Goal: Task Accomplishment & Management: Use online tool/utility

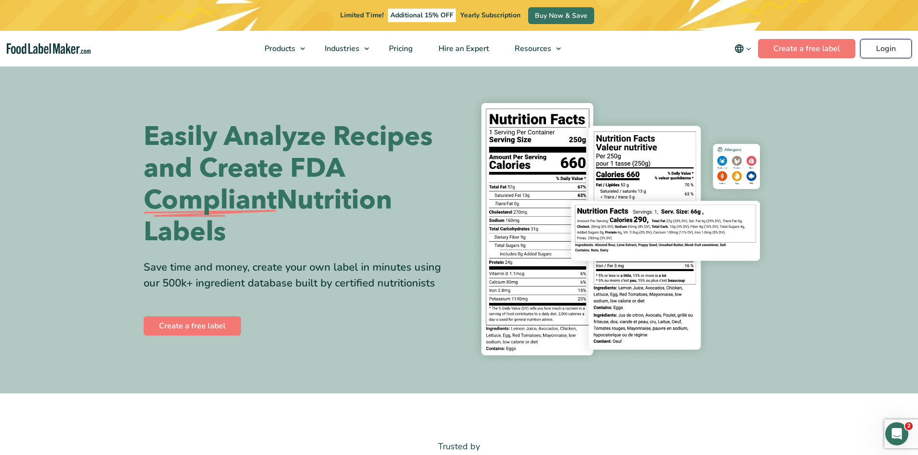
click at [876, 50] on link "Login" at bounding box center [886, 48] width 52 height 19
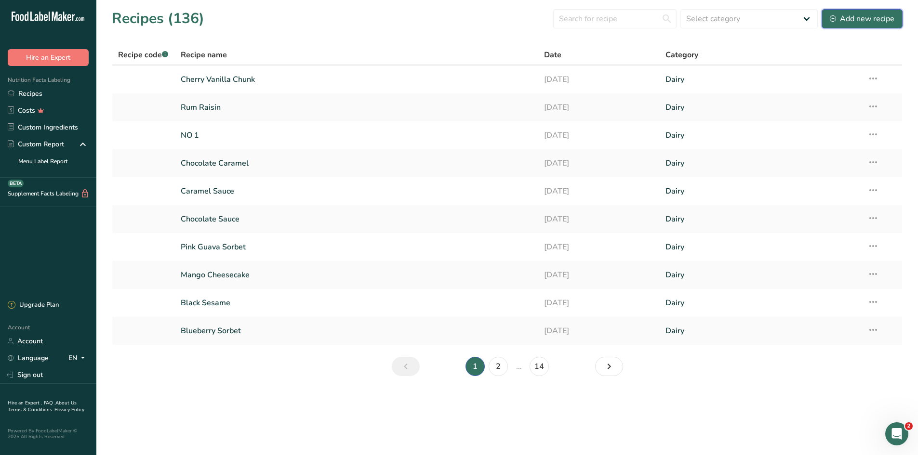
click at [880, 19] on div "Add new recipe" at bounding box center [861, 19] width 65 height 12
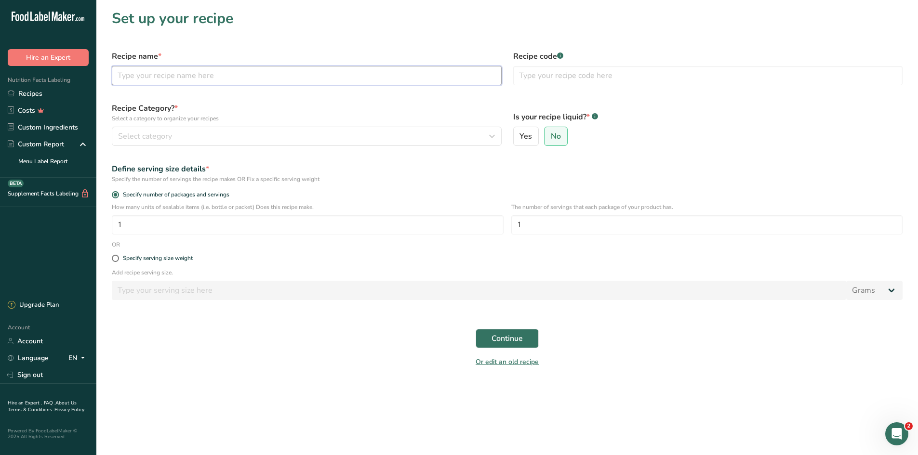
click at [234, 74] on input "text" at bounding box center [307, 75] width 390 height 19
type input "C"
type input "Coconut Almond Fudge"
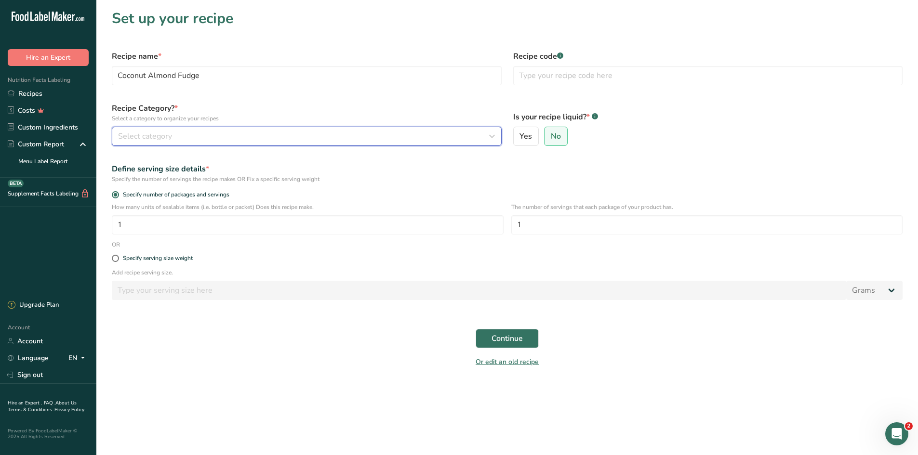
click at [343, 130] on button "Select category" at bounding box center [307, 136] width 390 height 19
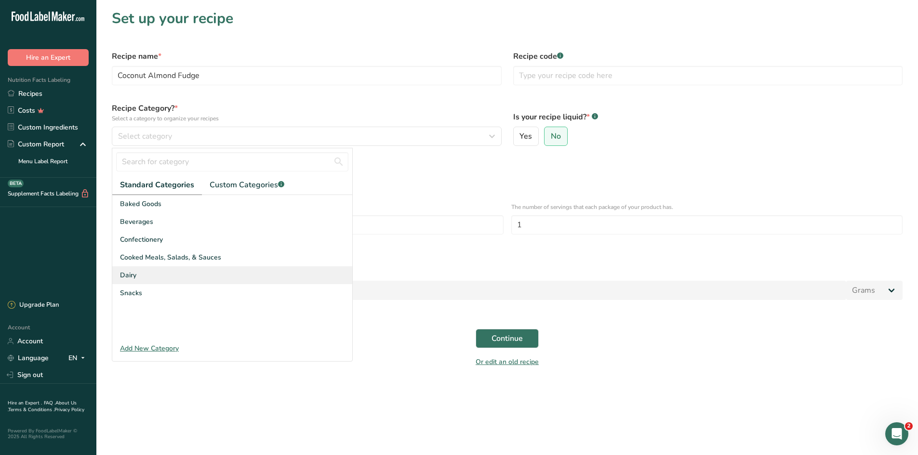
click at [145, 275] on div "Dairy" at bounding box center [232, 275] width 240 height 18
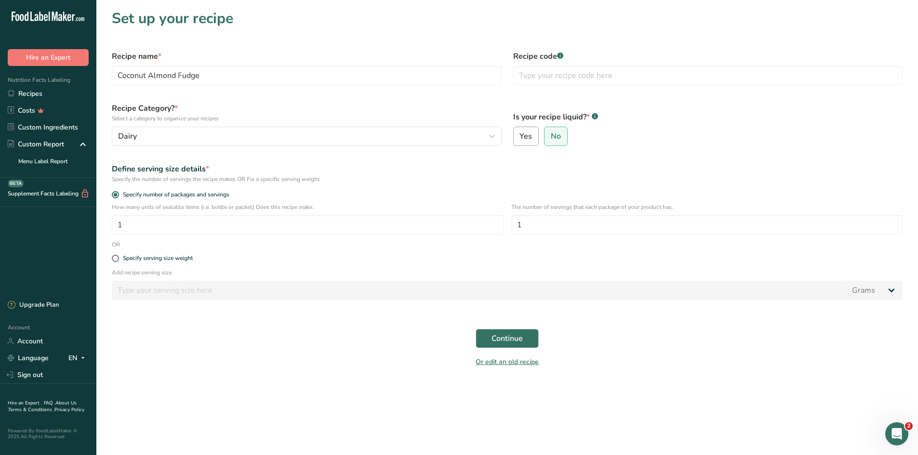
click at [531, 133] on span "Yes" at bounding box center [525, 136] width 13 height 10
click at [520, 133] on input "Yes" at bounding box center [516, 136] width 6 height 6
radio input "true"
radio input "false"
select select "22"
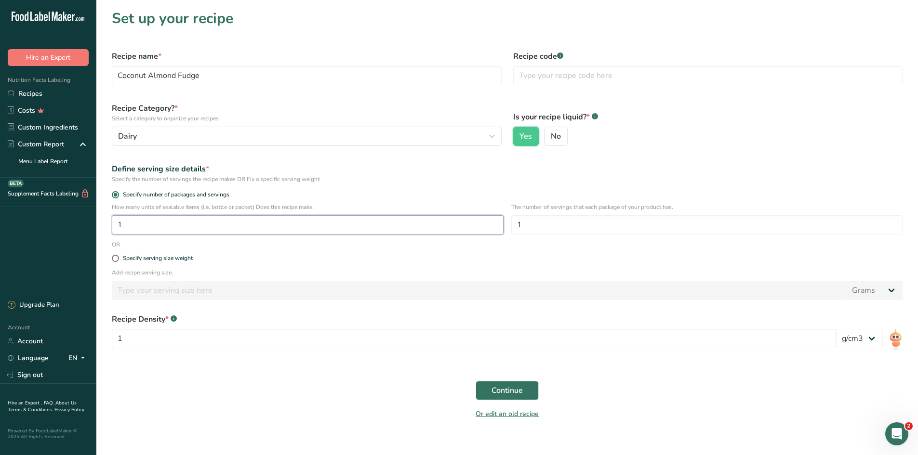
click at [141, 224] on input "1" at bounding box center [308, 224] width 392 height 19
type input "10"
type input "3"
click at [513, 390] on span "Continue" at bounding box center [506, 391] width 31 height 12
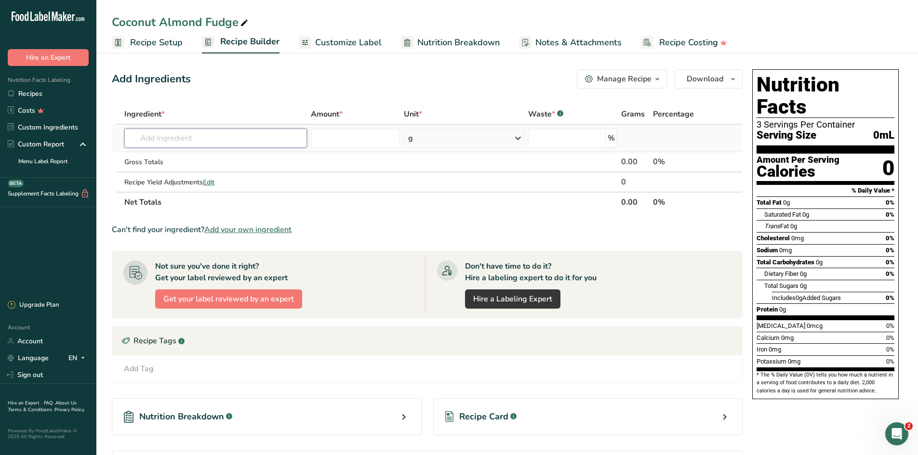
click at [214, 138] on input "text" at bounding box center [215, 138] width 183 height 19
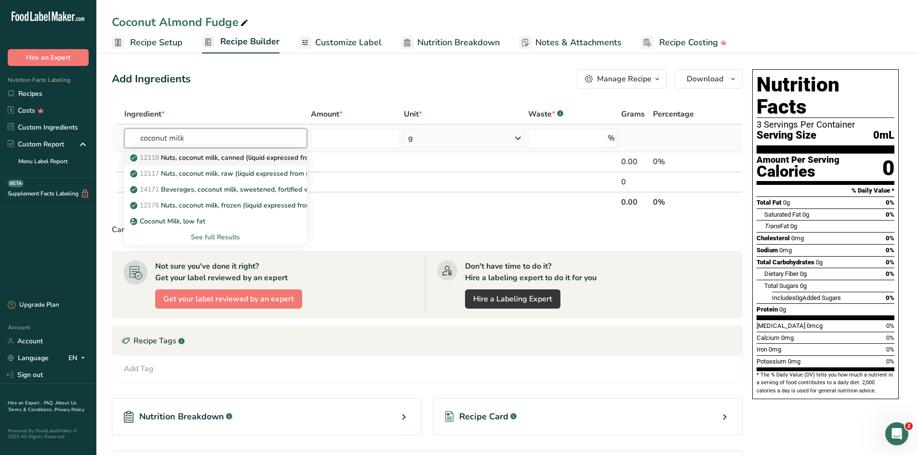
type input "coconut milk"
click at [201, 158] on p "12118 Nuts, coconut milk, canned (liquid expressed from grated meat and water)" at bounding box center [261, 158] width 259 height 10
type input "Nuts, coconut milk, canned (liquid expressed from grated meat and water)"
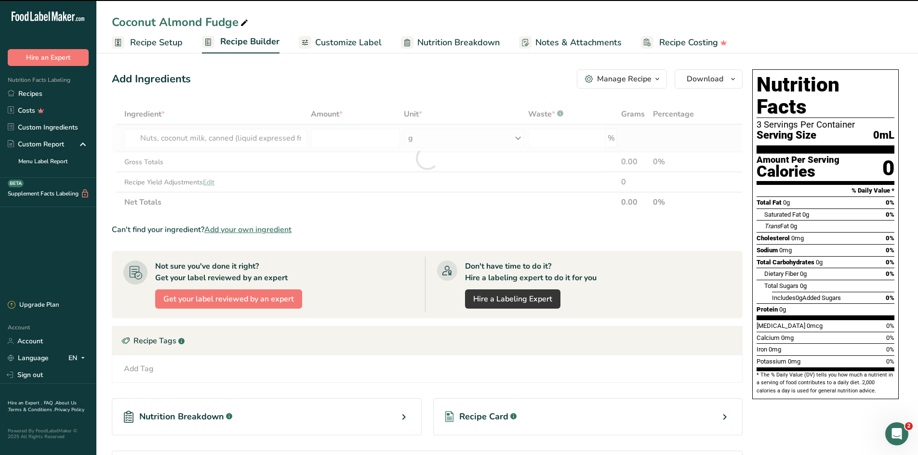
type input "0"
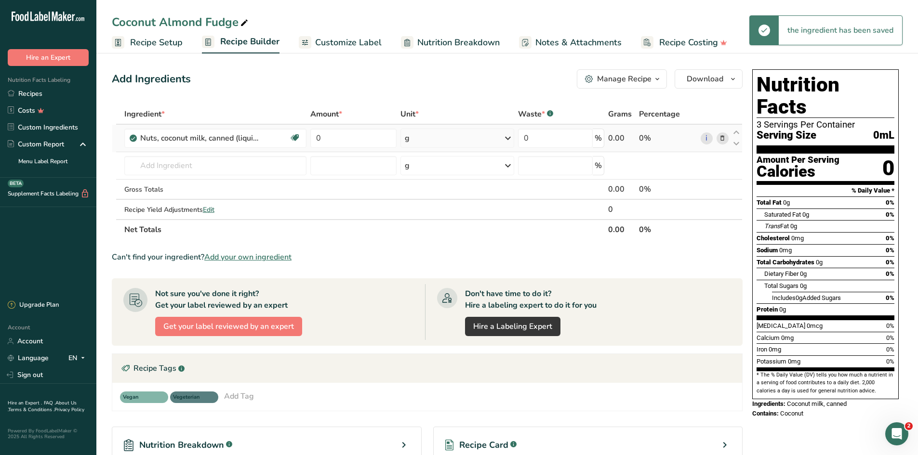
click at [429, 139] on div "g" at bounding box center [457, 138] width 114 height 19
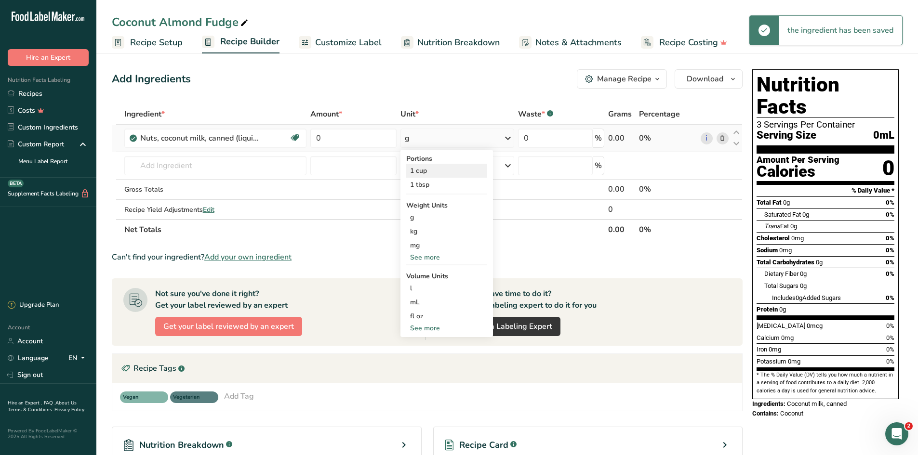
click at [426, 175] on div "1 cup" at bounding box center [446, 171] width 81 height 14
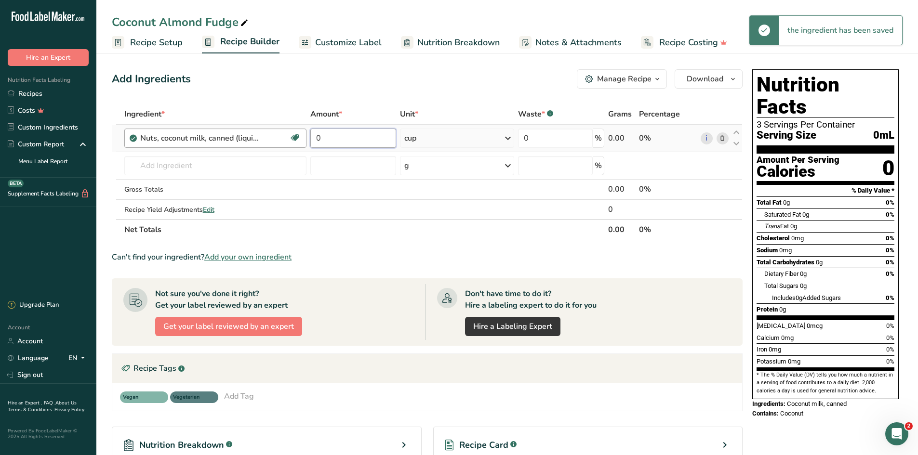
drag, startPoint x: 325, startPoint y: 138, endPoint x: 300, endPoint y: 138, distance: 25.0
click at [300, 138] on tr "Nuts, coconut milk, canned (liquid expressed from grated meat and water) Dairy …" at bounding box center [426, 138] width 629 height 27
type input "8"
click at [183, 165] on input "text" at bounding box center [215, 165] width 182 height 19
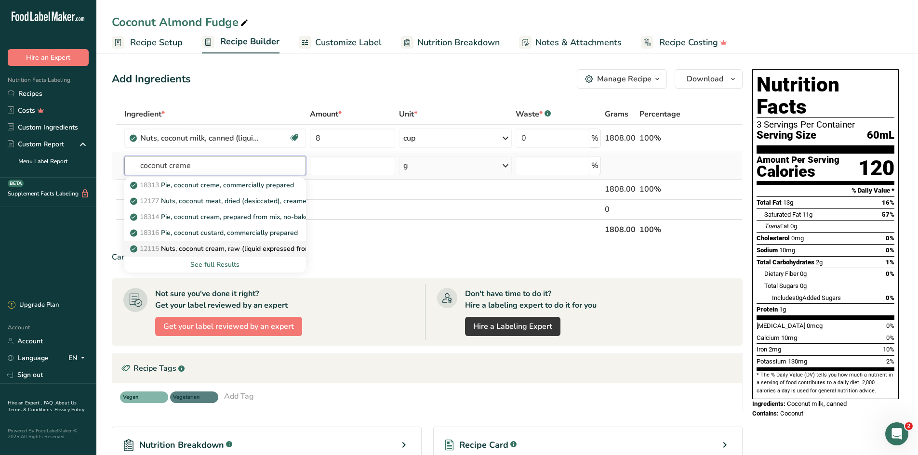
type input "coconut creme"
click at [198, 254] on link "12115 Nuts, coconut cream, raw (liquid expressed from grated meat)" at bounding box center [215, 249] width 182 height 16
type input "Nuts, coconut cream, raw (liquid expressed from grated meat)"
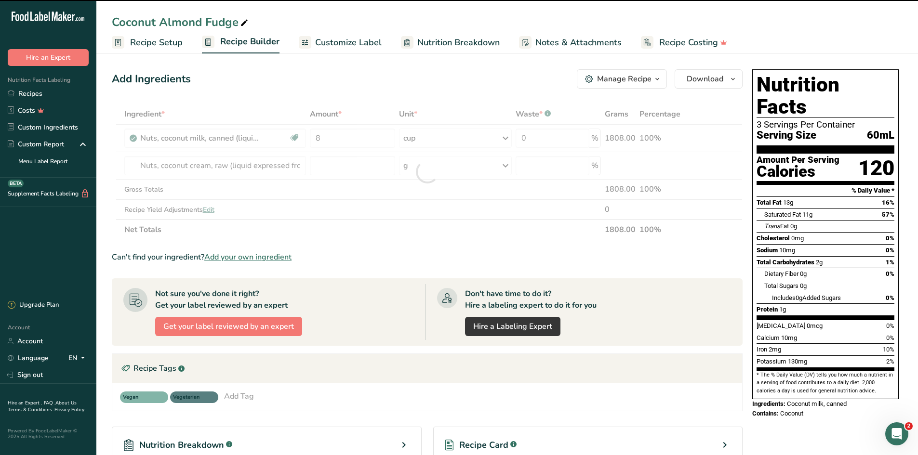
type input "0"
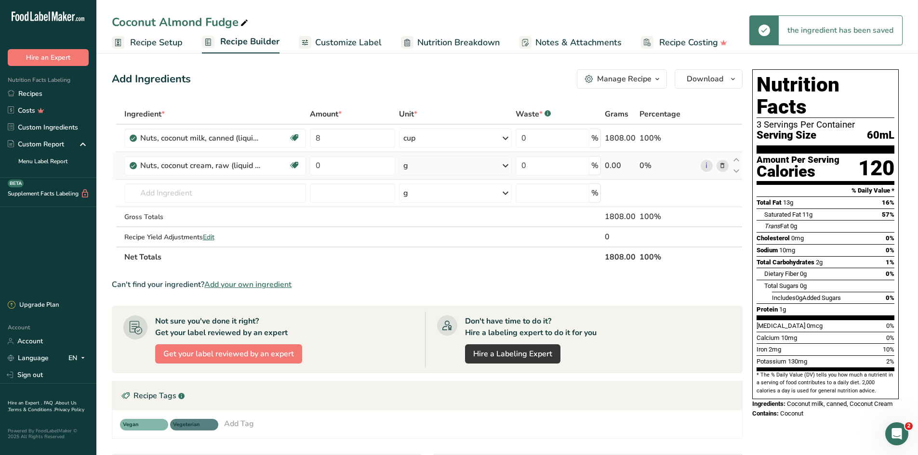
click at [412, 165] on div "g" at bounding box center [455, 165] width 113 height 19
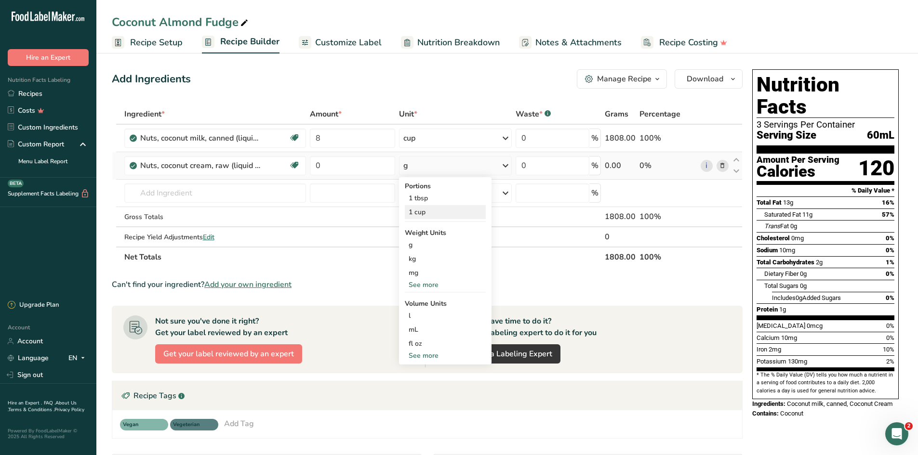
click at [422, 211] on div "1 cup" at bounding box center [445, 212] width 81 height 14
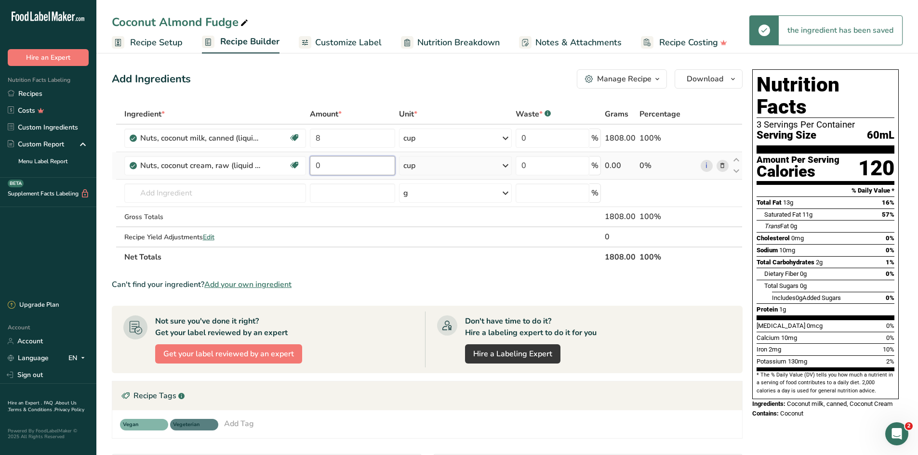
drag, startPoint x: 326, startPoint y: 165, endPoint x: 308, endPoint y: 163, distance: 17.4
click at [308, 163] on td "0" at bounding box center [352, 165] width 89 height 27
type input "5"
click at [197, 190] on input "text" at bounding box center [215, 193] width 182 height 19
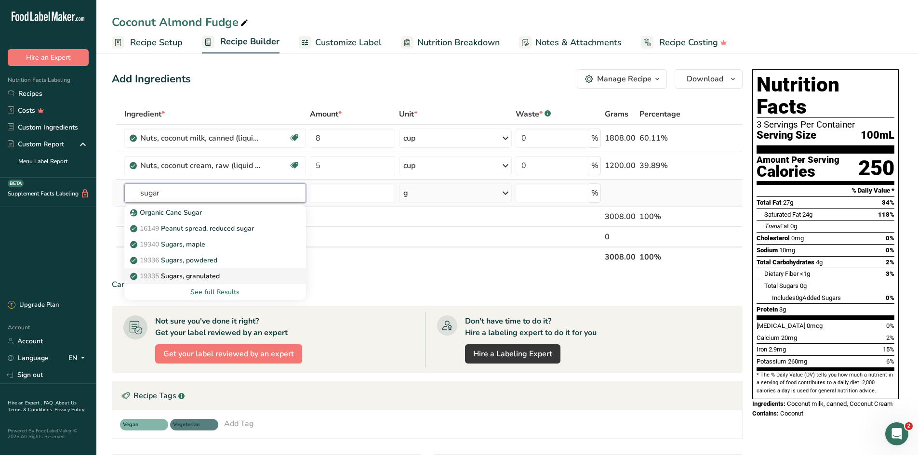
type input "sugar"
click at [163, 277] on p "19335 [GEOGRAPHIC_DATA], granulated" at bounding box center [176, 276] width 88 height 10
type input "Sugars, granulated"
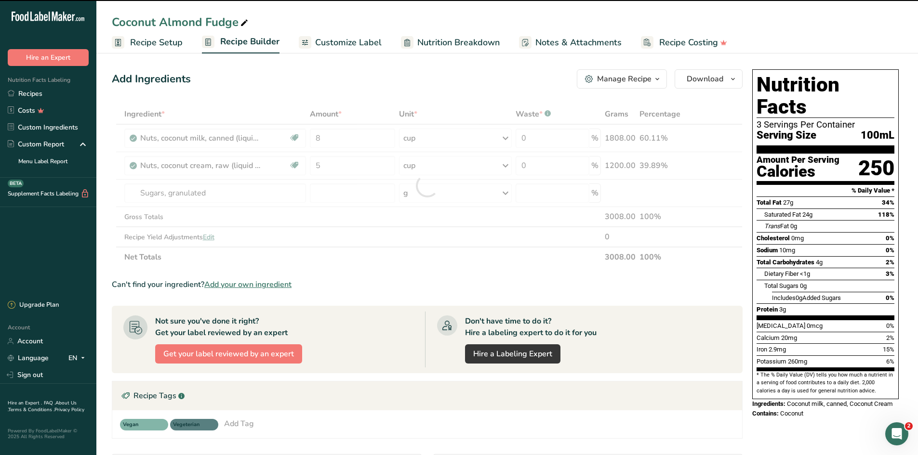
type input "0"
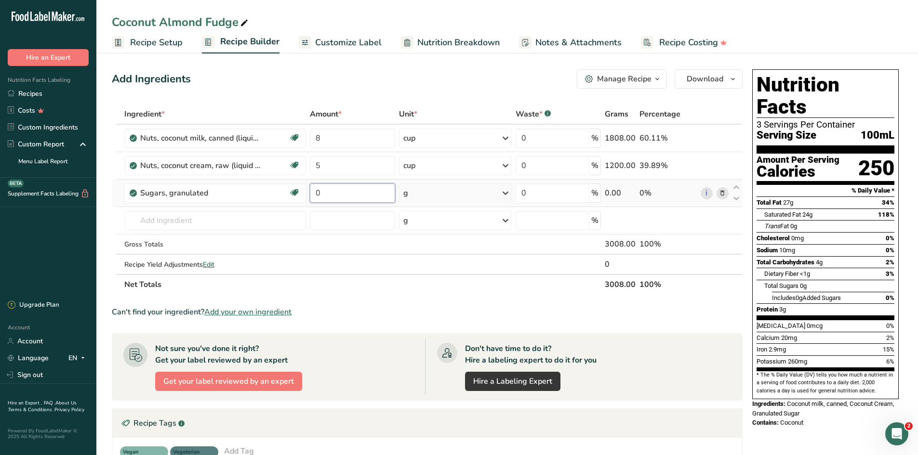
drag, startPoint x: 332, startPoint y: 194, endPoint x: 313, endPoint y: 194, distance: 19.3
click at [313, 194] on input "0" at bounding box center [352, 193] width 85 height 19
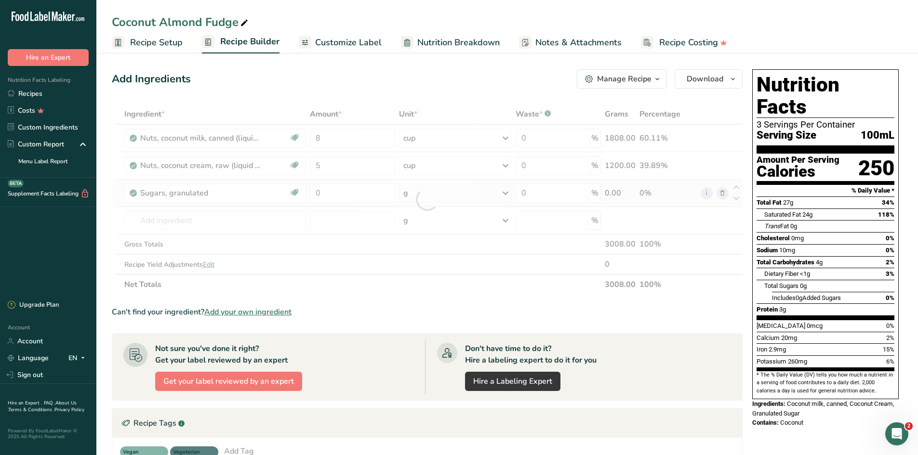
click at [438, 197] on div "Ingredient * Amount * Unit * Waste * .a-a{fill:#347362;}.b-a{fill:#fff;} Grams …" at bounding box center [427, 199] width 630 height 191
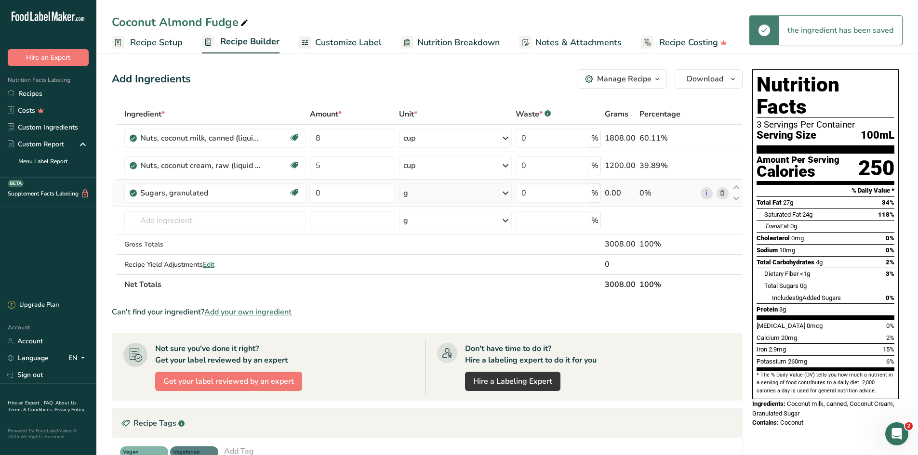
click at [438, 197] on div "g" at bounding box center [455, 193] width 113 height 19
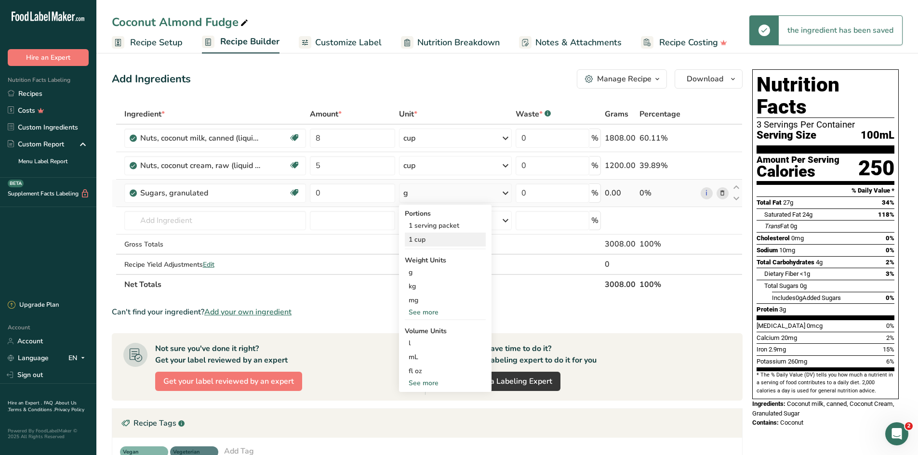
click at [421, 239] on div "1 cup" at bounding box center [445, 240] width 81 height 14
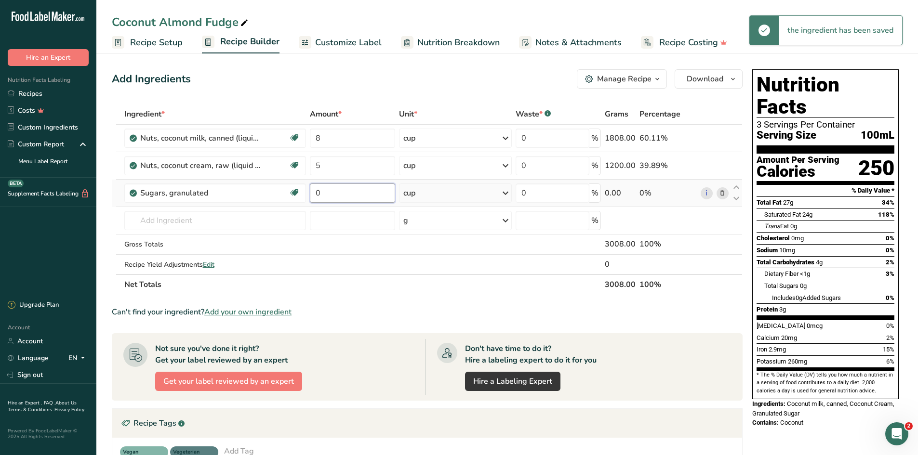
drag, startPoint x: 327, startPoint y: 192, endPoint x: 307, endPoint y: 193, distance: 19.8
click at [311, 193] on input "0" at bounding box center [352, 193] width 85 height 19
type input "5"
click at [143, 220] on input "text" at bounding box center [215, 220] width 182 height 19
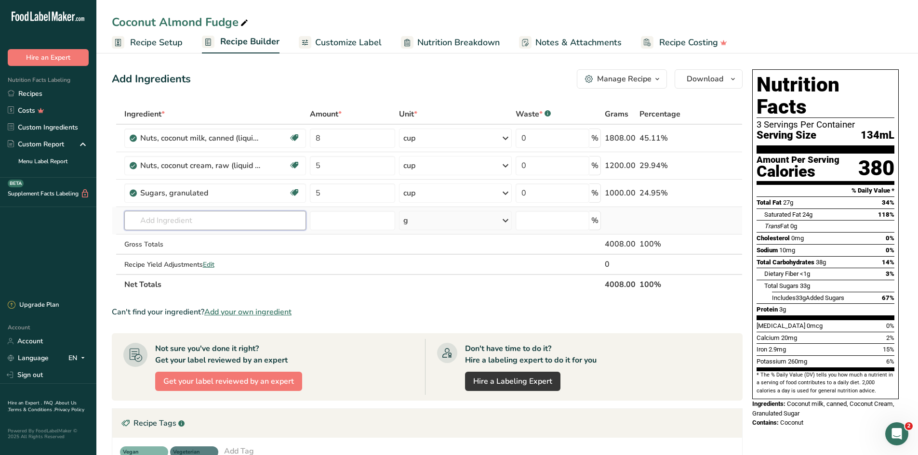
type input "c"
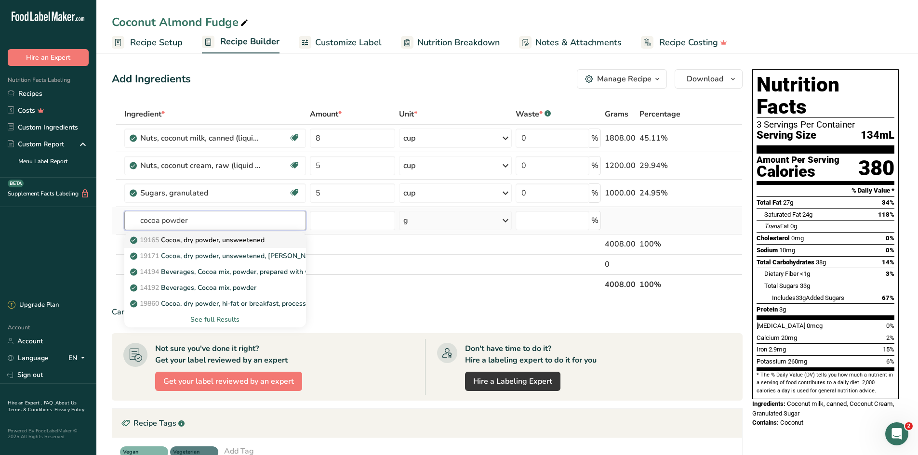
type input "cocoa powder"
click at [152, 239] on span "19165" at bounding box center [149, 240] width 19 height 9
type input "Cocoa, dry powder, unsweetened"
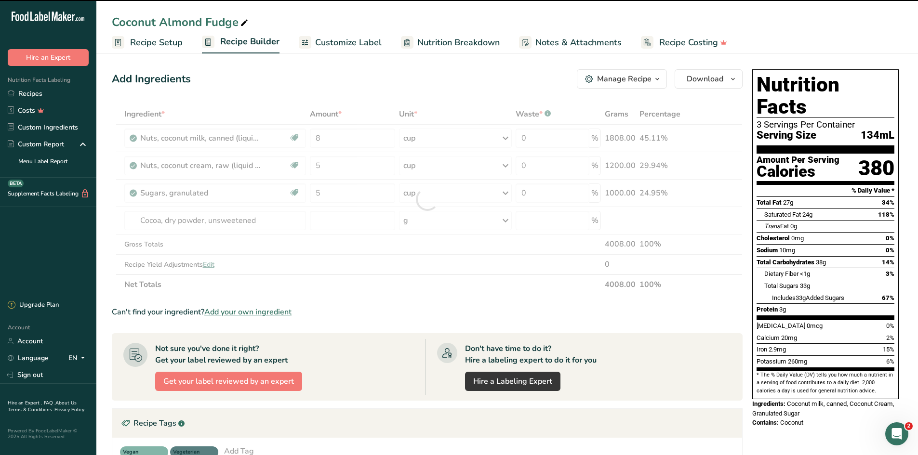
type input "0"
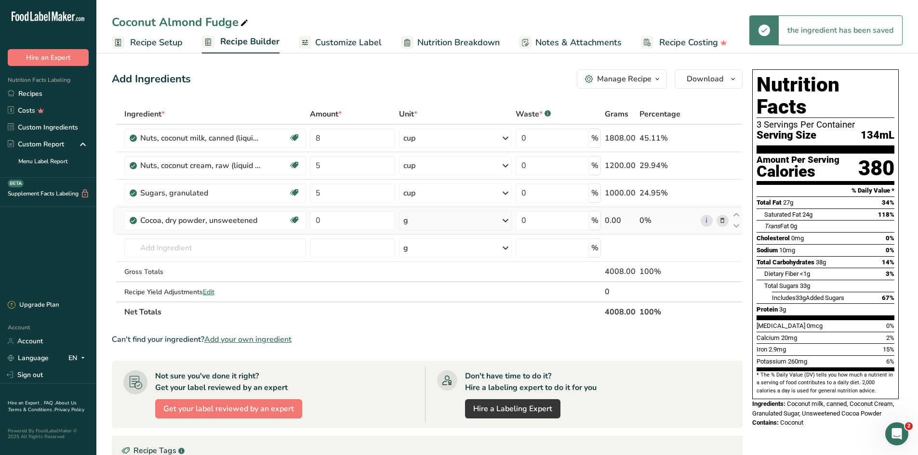
click at [422, 226] on div "g" at bounding box center [455, 220] width 113 height 19
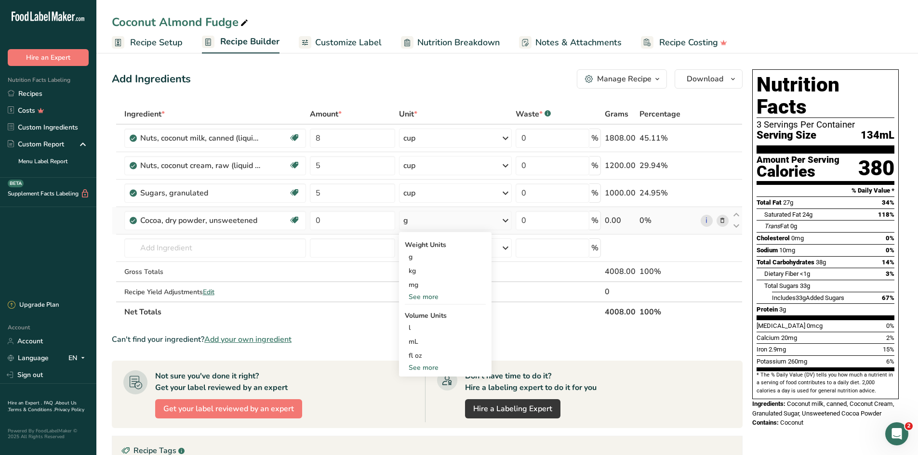
click at [423, 223] on div "g" at bounding box center [455, 220] width 113 height 19
click at [418, 223] on div "g" at bounding box center [455, 220] width 113 height 19
drag, startPoint x: 330, startPoint y: 221, endPoint x: 285, endPoint y: 219, distance: 45.3
click at [287, 220] on tr "Cocoa, dry powder, unsweetened Dairy free Gluten free Vegan Vegetarian Soy free…" at bounding box center [426, 220] width 629 height 27
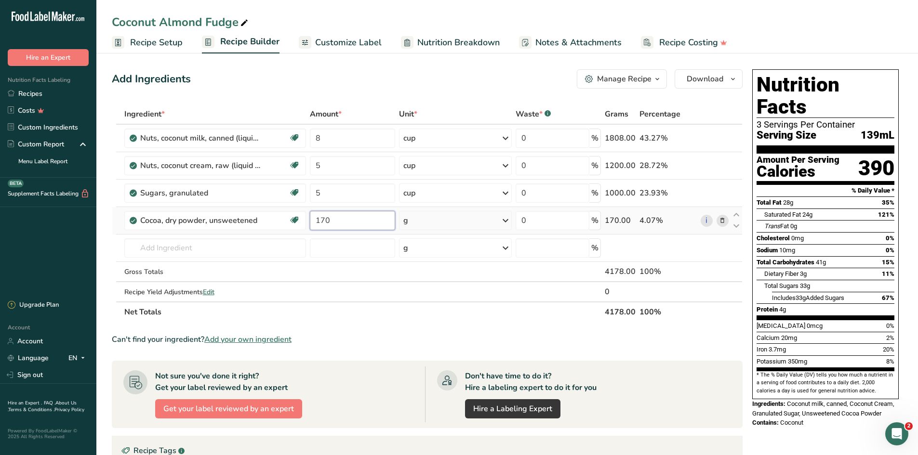
click at [340, 219] on input "170" at bounding box center [352, 220] width 85 height 19
type input "220"
click at [162, 243] on input "text" at bounding box center [215, 247] width 182 height 19
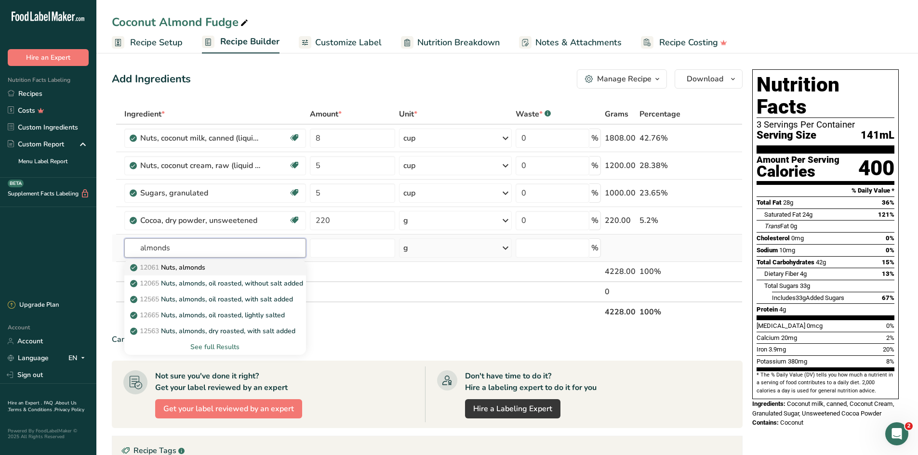
type input "almonds"
click at [183, 271] on p "12061 Nuts, almonds" at bounding box center [168, 267] width 73 height 10
type input "Nuts, almonds"
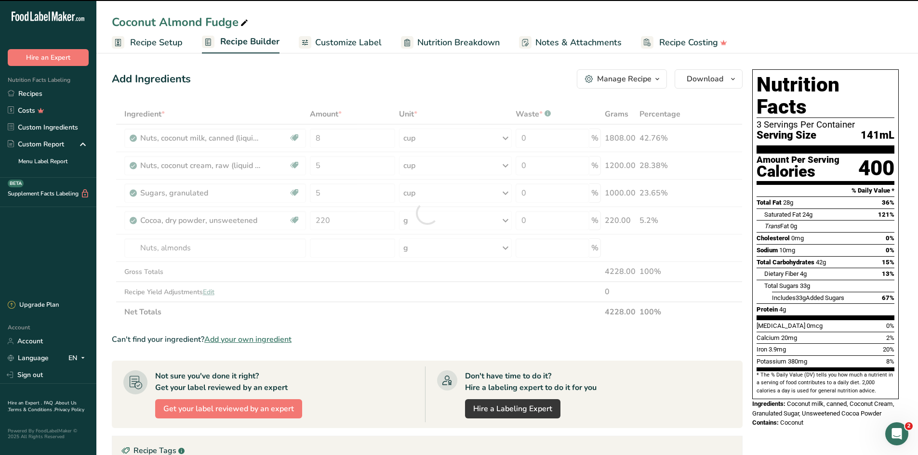
type input "0"
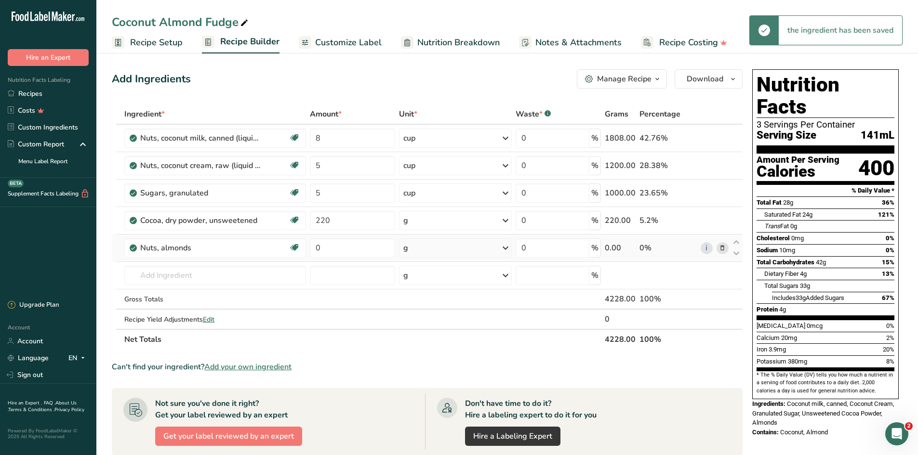
click at [428, 251] on div "g" at bounding box center [455, 247] width 113 height 19
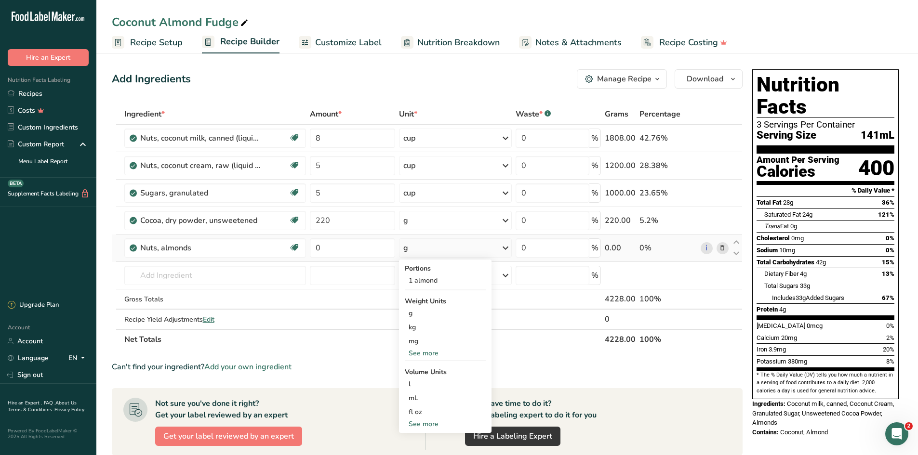
click at [427, 252] on div "g" at bounding box center [455, 247] width 113 height 19
click at [313, 248] on input "0" at bounding box center [352, 247] width 85 height 19
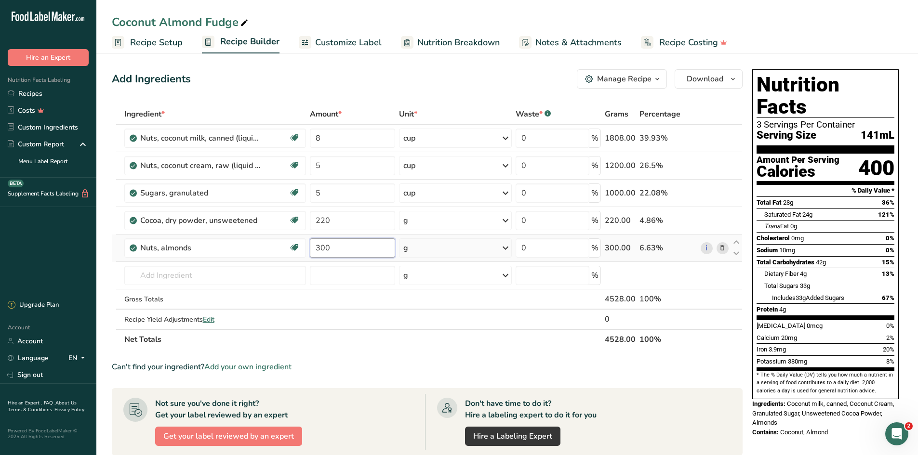
type input "300"
click at [173, 275] on input "text" at bounding box center [215, 275] width 182 height 19
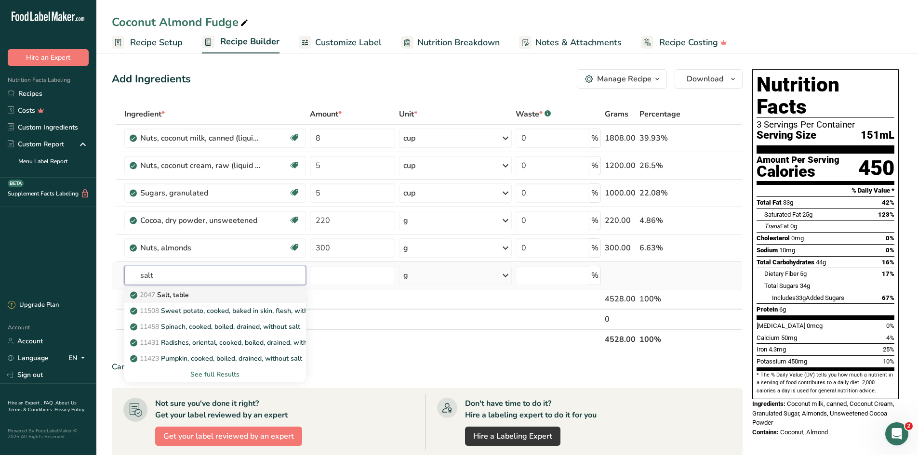
type input "salt"
click at [183, 293] on p "2047 Salt, table" at bounding box center [160, 295] width 57 height 10
type input "Salt, table"
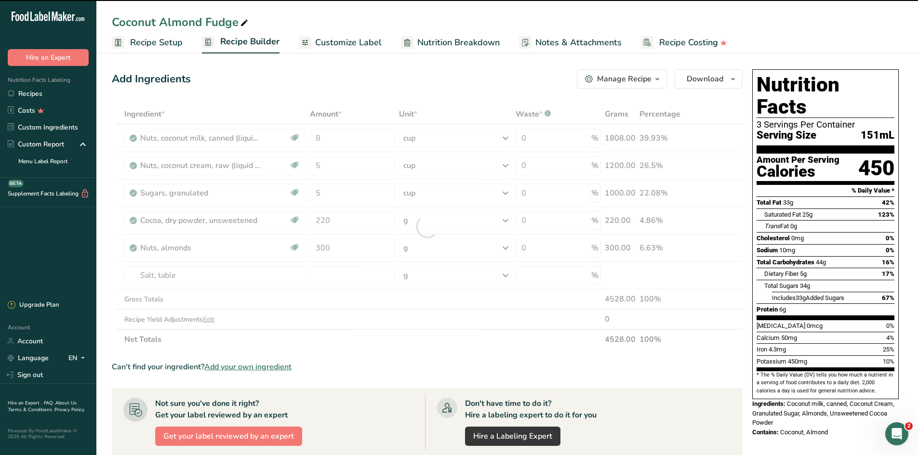
type input "0"
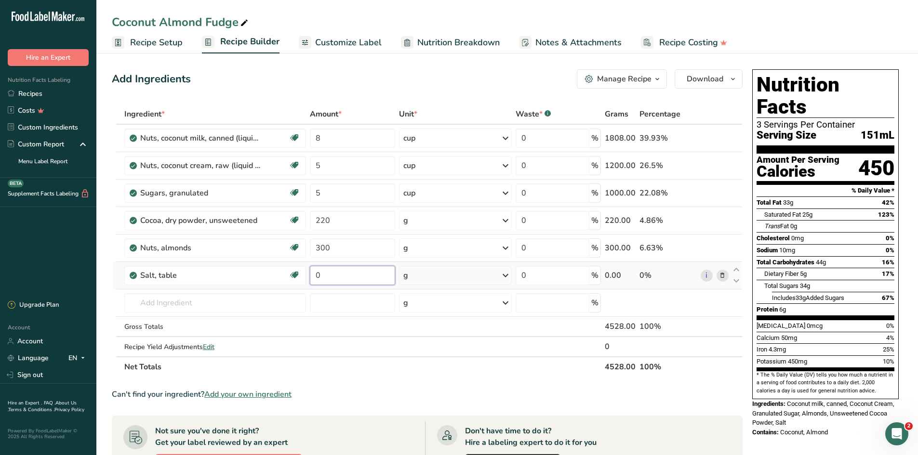
click at [315, 277] on input "0" at bounding box center [352, 275] width 85 height 19
type input "10"
click at [175, 301] on input "text" at bounding box center [215, 302] width 182 height 19
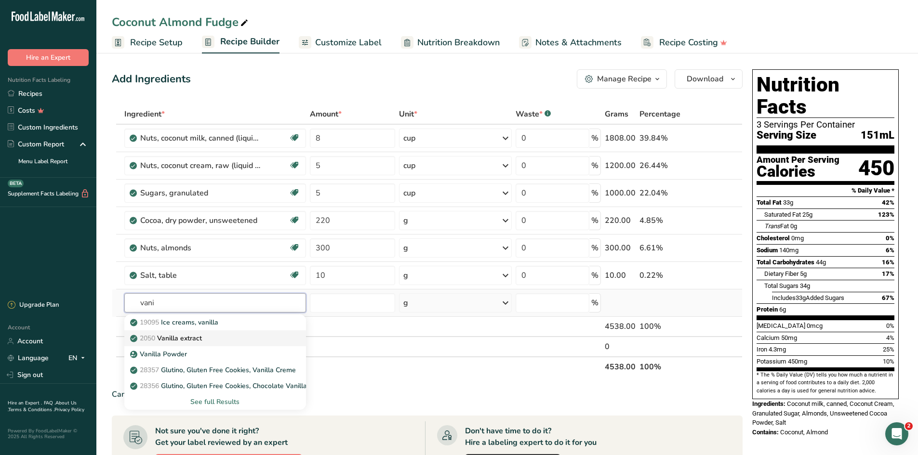
type input "vani"
click at [181, 337] on p "2050 Vanilla extract" at bounding box center [167, 338] width 70 height 10
type input "Vanilla extract"
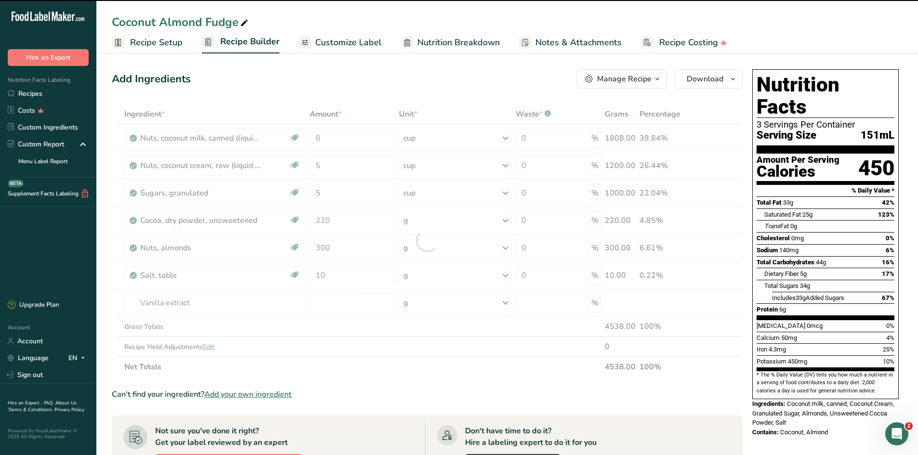
type input "0"
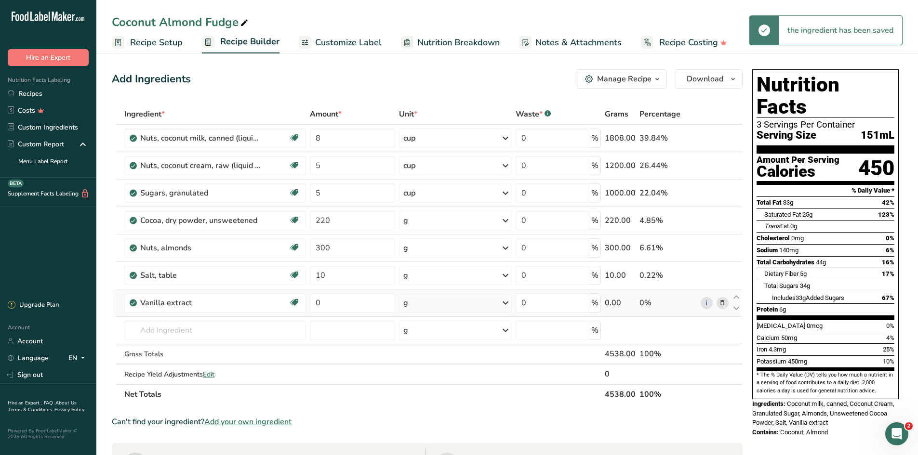
click at [438, 304] on div "g" at bounding box center [455, 302] width 113 height 19
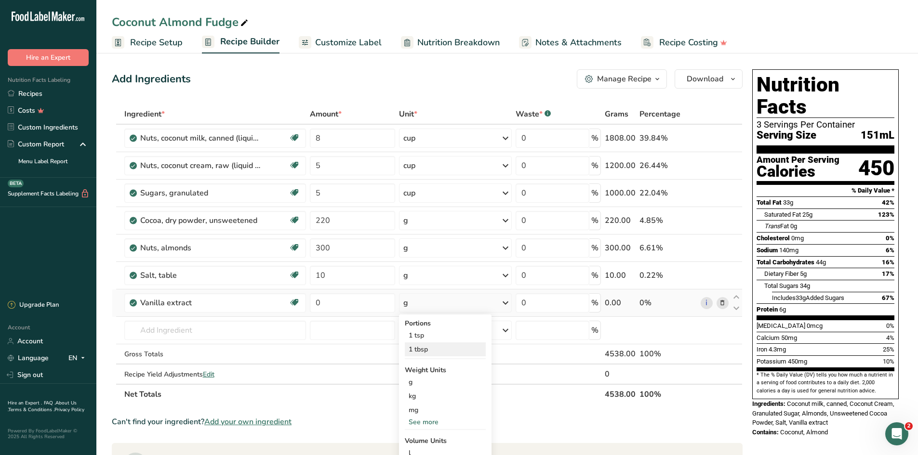
click at [424, 345] on div "1 tbsp" at bounding box center [445, 349] width 81 height 14
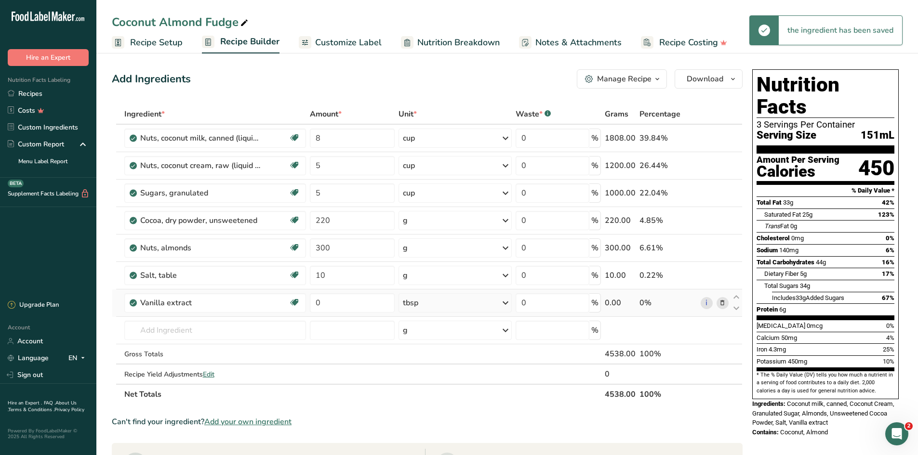
click at [443, 306] on div "tbsp" at bounding box center [454, 302] width 113 height 19
click at [420, 332] on div "1 tsp" at bounding box center [444, 335] width 81 height 14
drag, startPoint x: 326, startPoint y: 302, endPoint x: 308, endPoint y: 302, distance: 18.3
click at [308, 302] on td "0" at bounding box center [352, 302] width 89 height 27
type input "1"
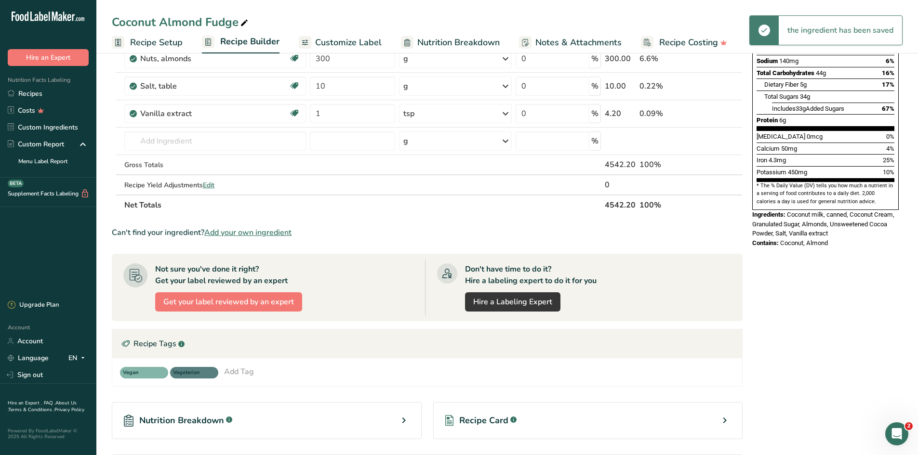
scroll to position [193, 0]
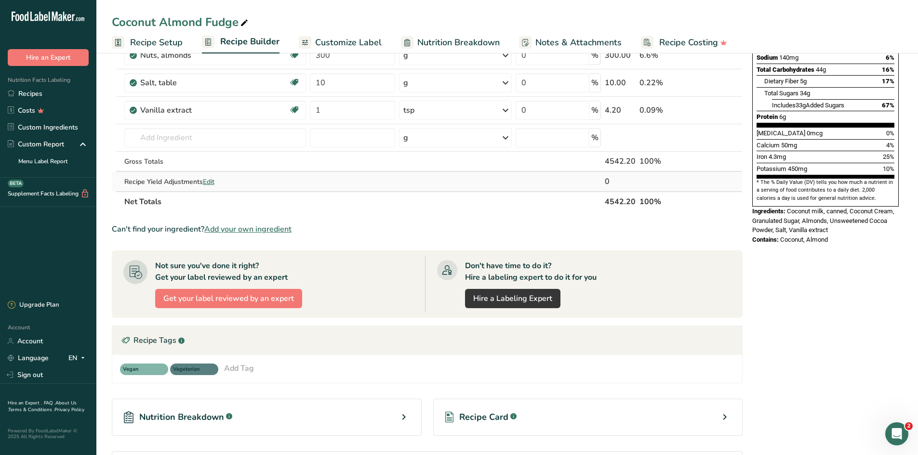
click at [211, 179] on span "Edit" at bounding box center [209, 181] width 12 height 9
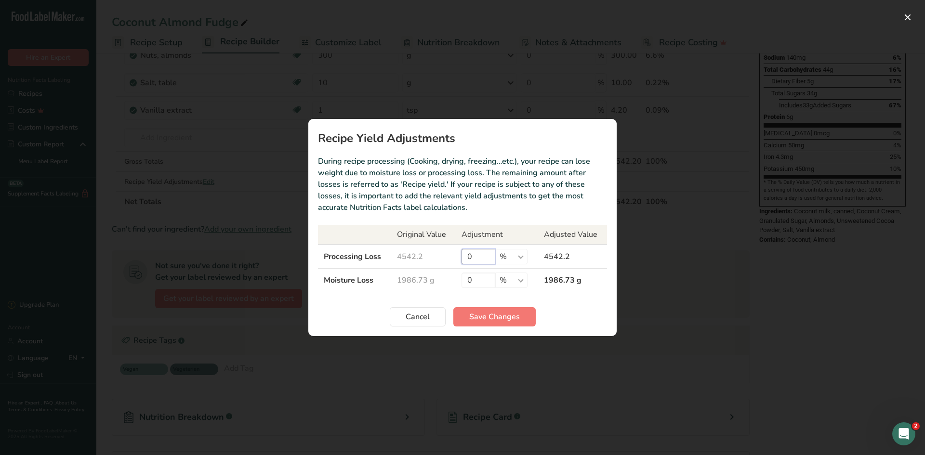
click at [466, 257] on input "0" at bounding box center [478, 256] width 34 height 15
type input "10"
click at [479, 314] on span "Save Changes" at bounding box center [494, 317] width 51 height 12
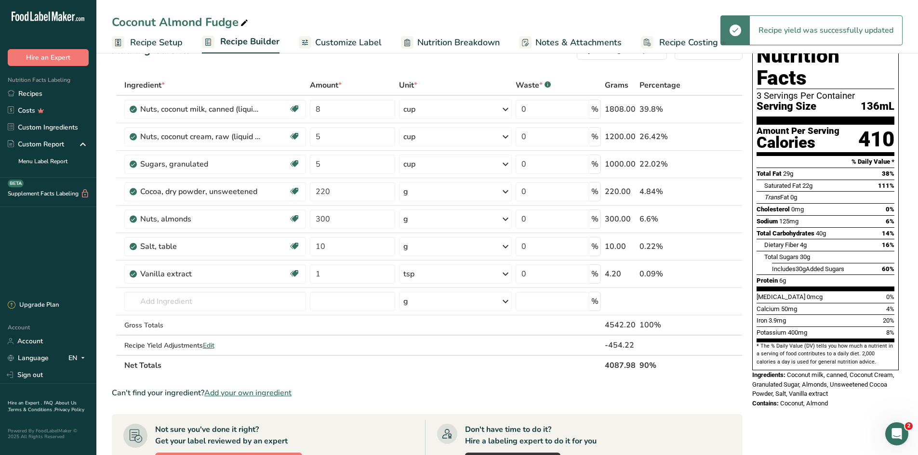
scroll to position [0, 0]
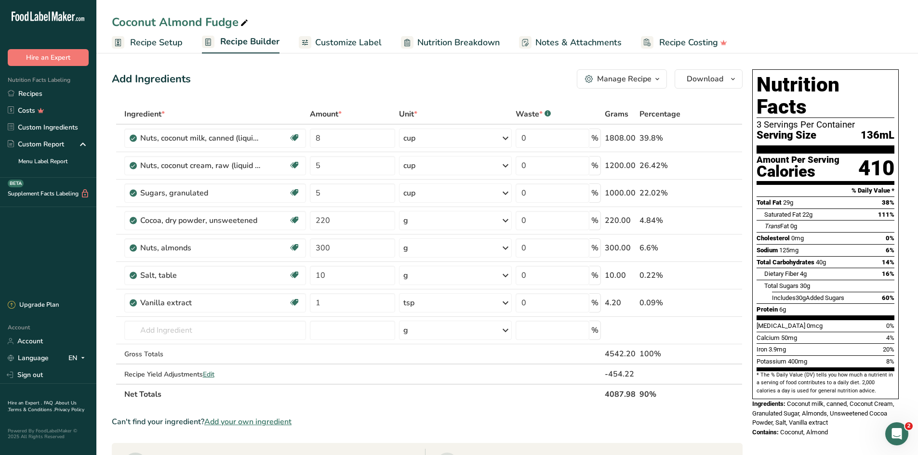
click at [332, 39] on span "Customize Label" at bounding box center [348, 42] width 66 height 13
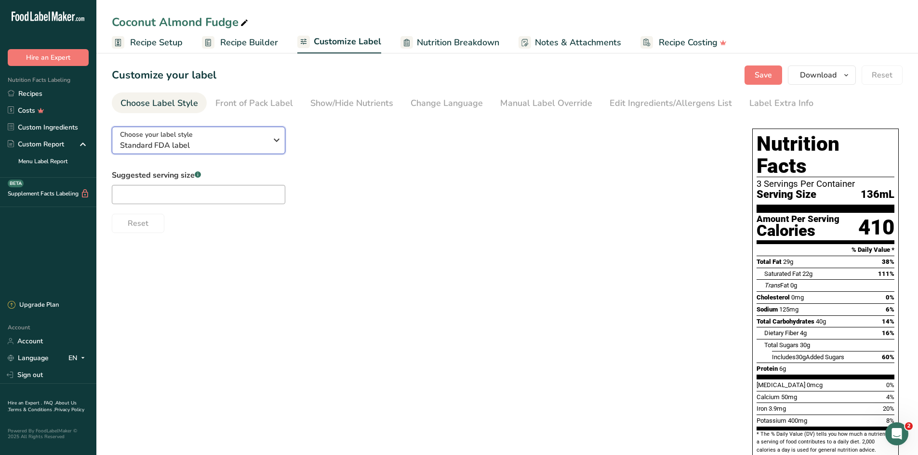
click at [167, 143] on span "Standard FDA label" at bounding box center [193, 146] width 147 height 12
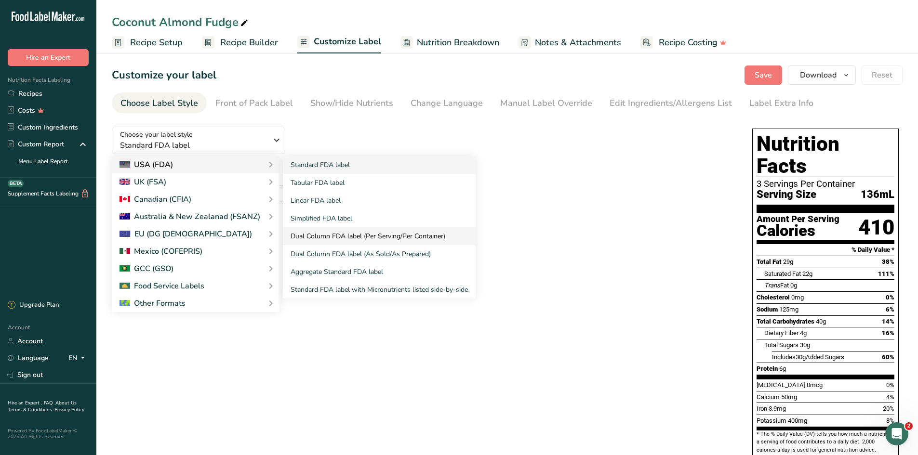
click at [332, 239] on link "Dual Column FDA label (Per Serving/Per Container)" at bounding box center [379, 236] width 193 height 18
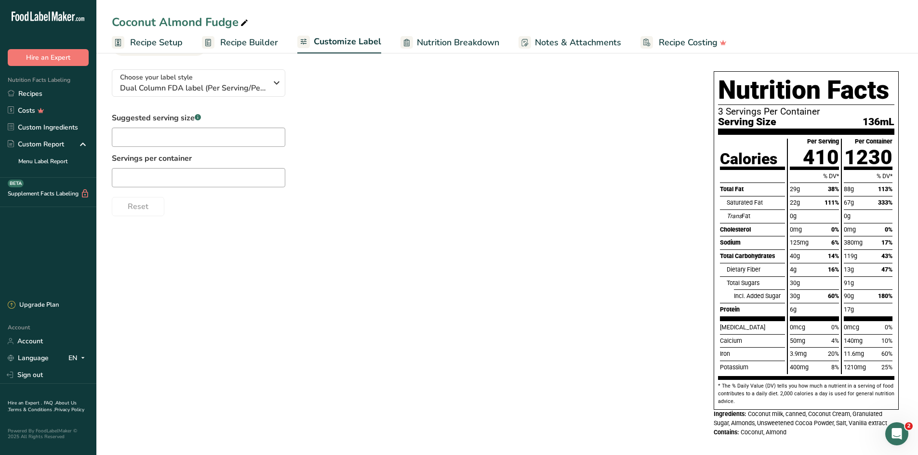
scroll to position [64, 0]
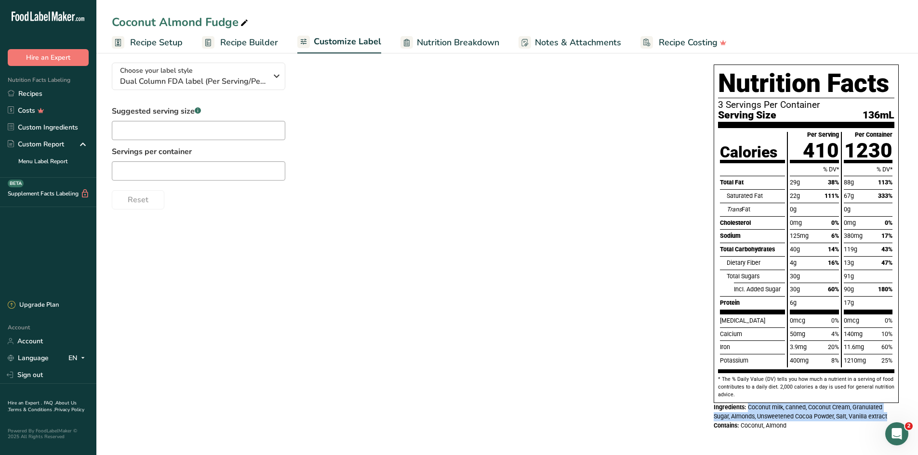
drag, startPoint x: 892, startPoint y: 416, endPoint x: 748, endPoint y: 406, distance: 143.4
click at [748, 406] on div "Ingredients: Coconut milk, canned, Coconut Cream, Granulated Sugar, Almonds, Un…" at bounding box center [805, 412] width 185 height 18
copy span "Coconut milk, canned, Coconut Cream, Granulated Sugar, Almonds, Unsweetened Coc…"
click at [163, 43] on span "Recipe Setup" at bounding box center [156, 42] width 52 height 13
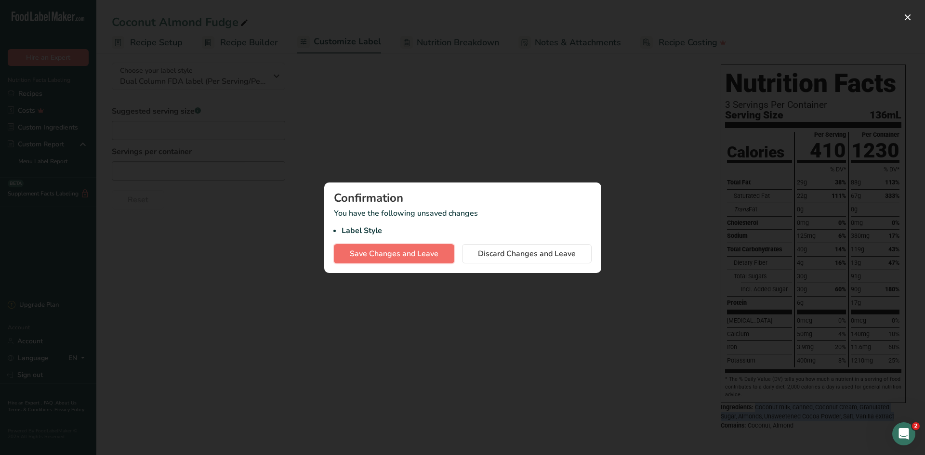
click at [378, 257] on span "Save Changes and Leave" at bounding box center [394, 254] width 89 height 12
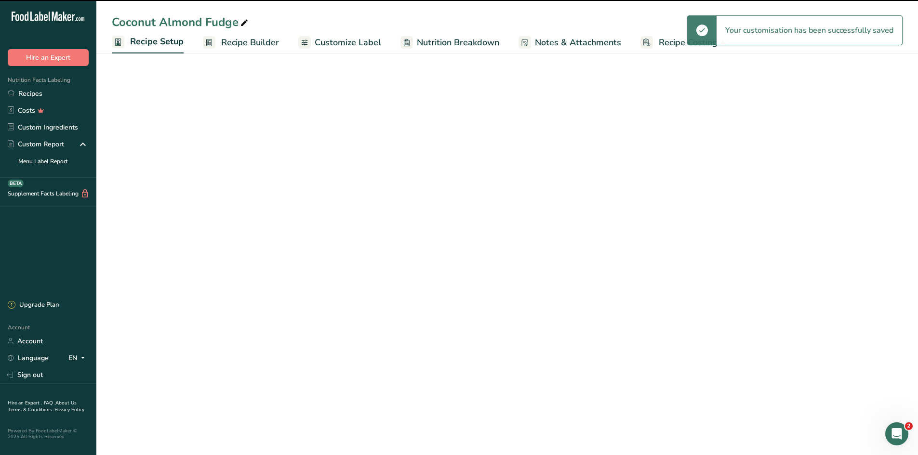
select select "22"
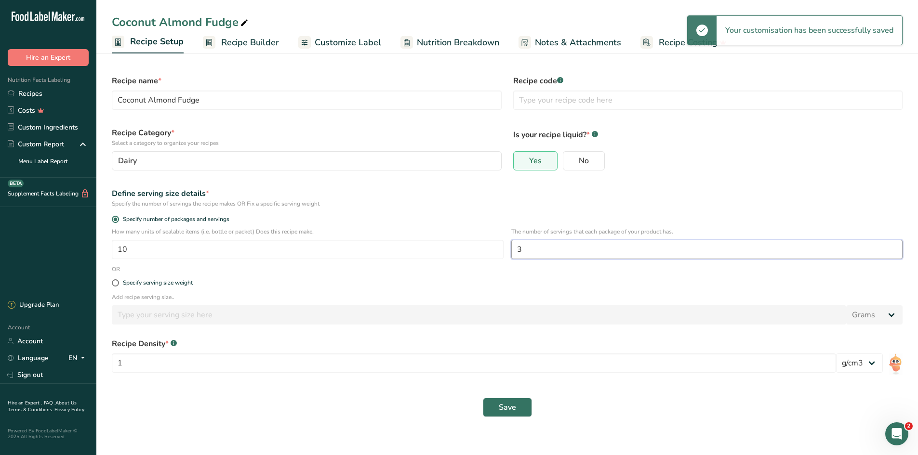
drag, startPoint x: 524, startPoint y: 249, endPoint x: 514, endPoint y: 250, distance: 10.6
click at [514, 250] on input "3" at bounding box center [707, 249] width 392 height 19
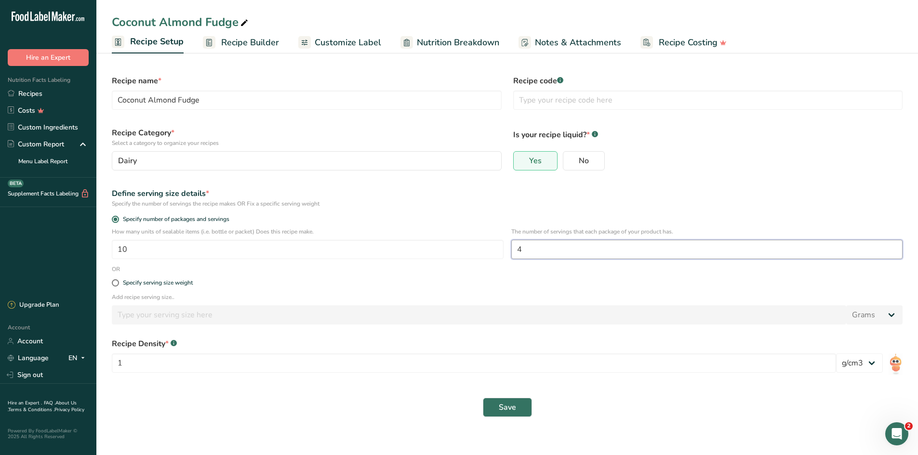
type input "4"
click at [519, 400] on button "Save" at bounding box center [507, 407] width 49 height 19
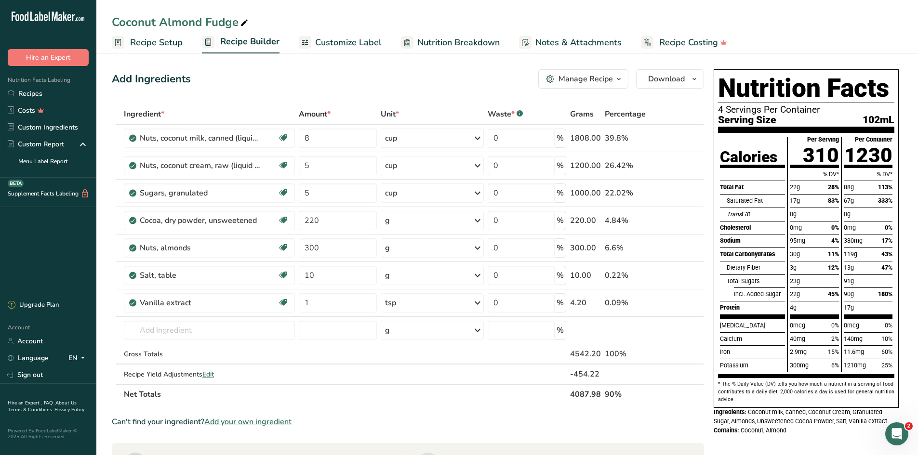
click at [160, 42] on span "Recipe Setup" at bounding box center [156, 42] width 52 height 13
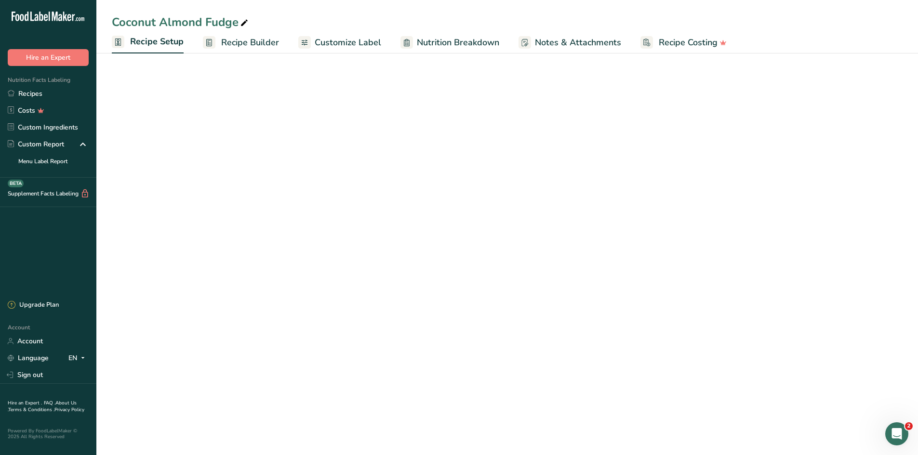
select select "22"
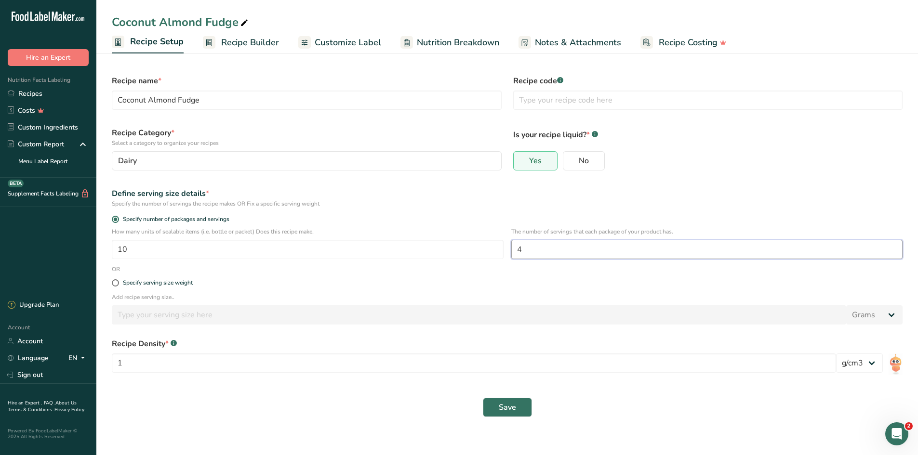
drag, startPoint x: 532, startPoint y: 248, endPoint x: 511, endPoint y: 251, distance: 20.4
click at [514, 248] on input "4" at bounding box center [707, 249] width 392 height 19
type input "3"
click at [497, 408] on button "Save" at bounding box center [507, 407] width 49 height 19
